Goal: Check status: Check status

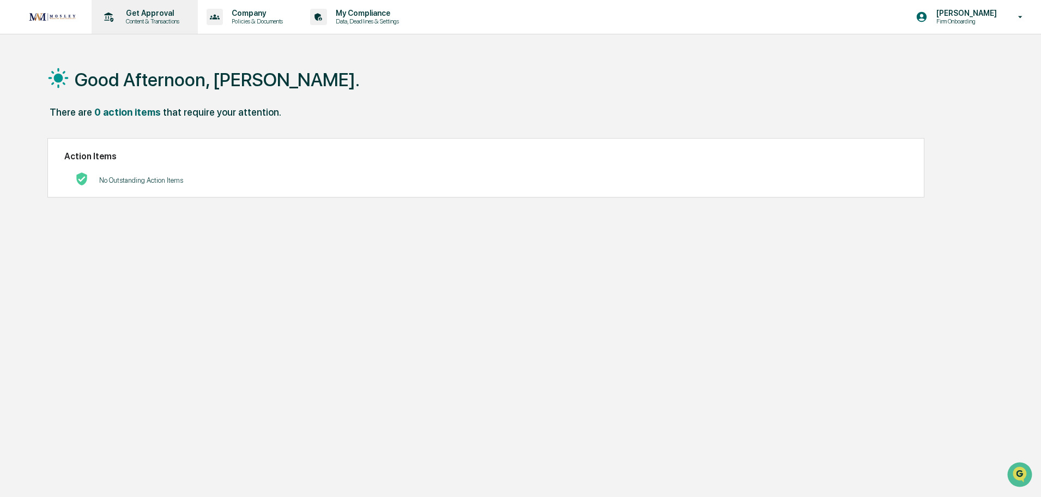
click at [141, 17] on p "Content & Transactions" at bounding box center [151, 21] width 68 height 8
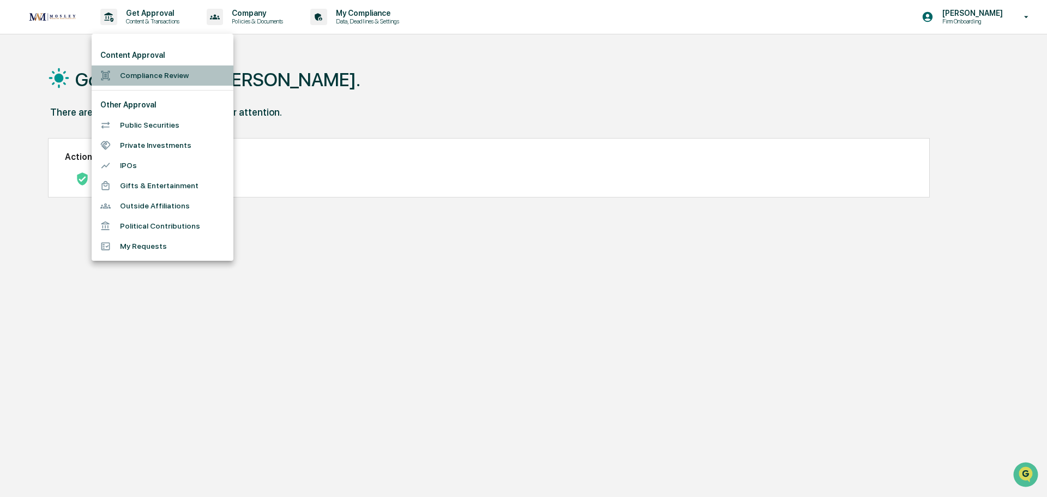
click at [126, 81] on li "Compliance Review" at bounding box center [163, 75] width 142 height 20
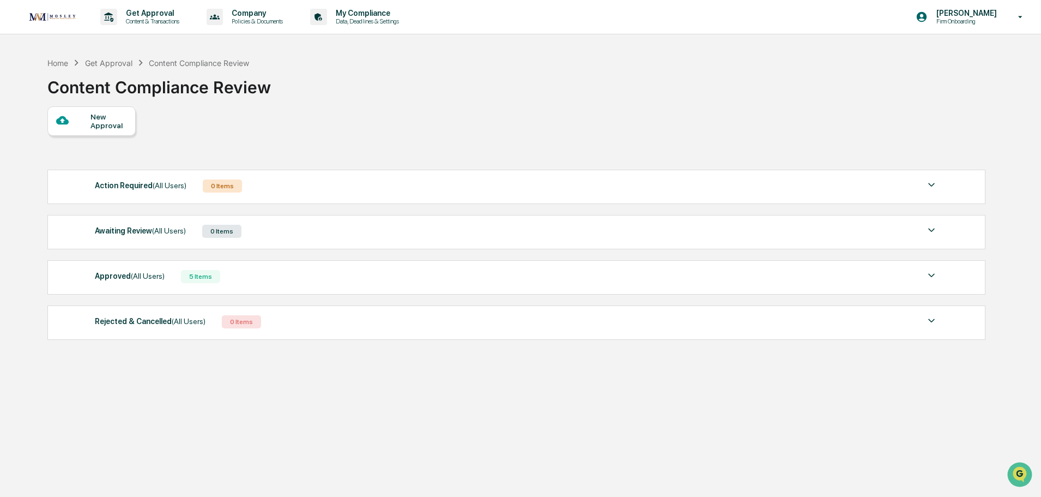
click at [197, 276] on div "5 Items" at bounding box center [200, 276] width 39 height 13
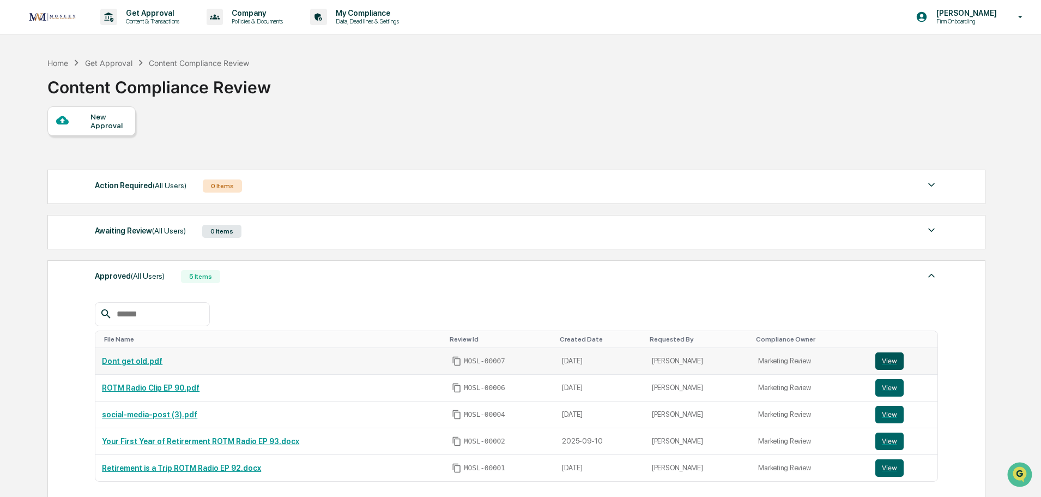
click at [882, 363] on button "View" at bounding box center [890, 360] width 28 height 17
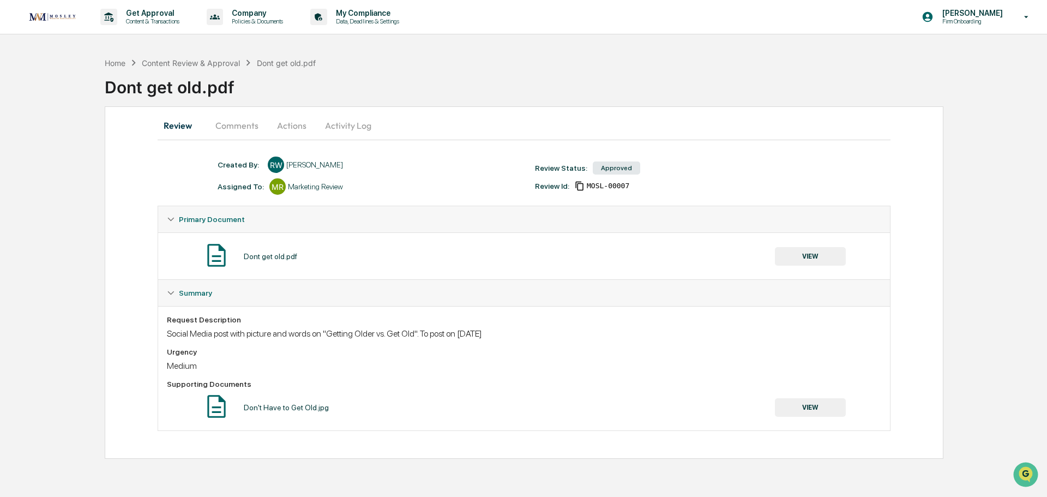
click at [345, 131] on button "Activity Log" at bounding box center [348, 125] width 64 height 26
